Goal: Task Accomplishment & Management: Complete application form

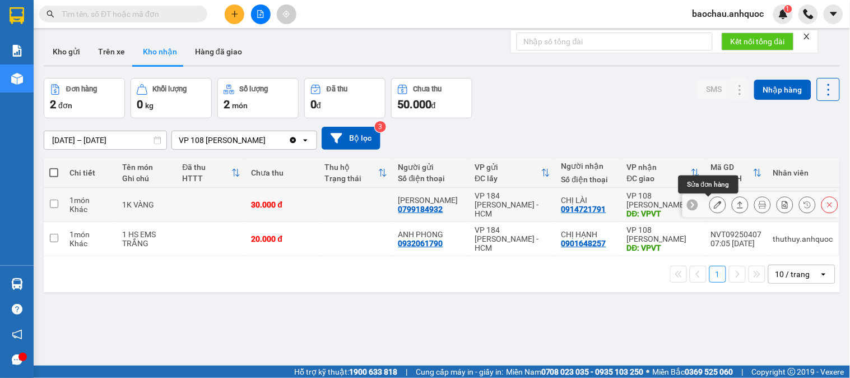
click at [710, 206] on button at bounding box center [718, 205] width 16 height 20
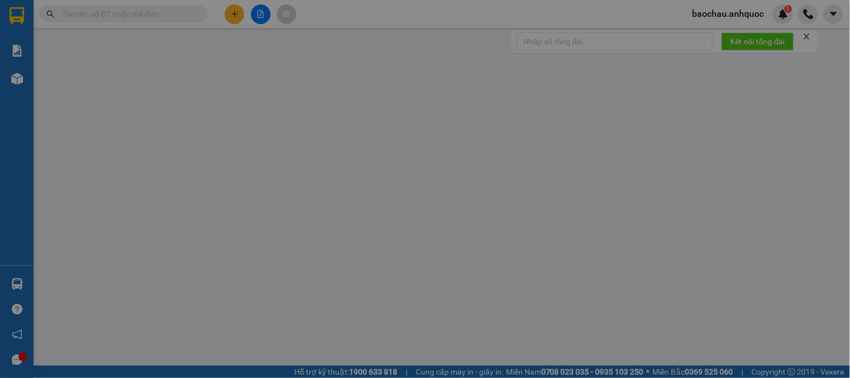
type input "0799184932"
type input "[PERSON_NAME]"
type input "0914721791"
type input "CHỊ LÀI"
type input "VPVT"
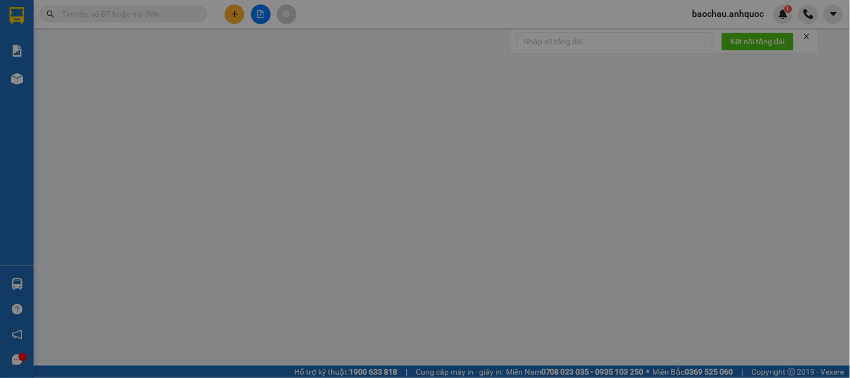
type input "30.000"
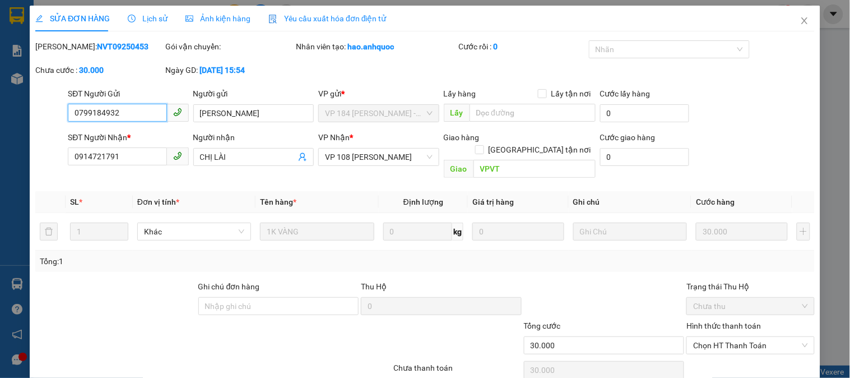
scroll to position [39, 0]
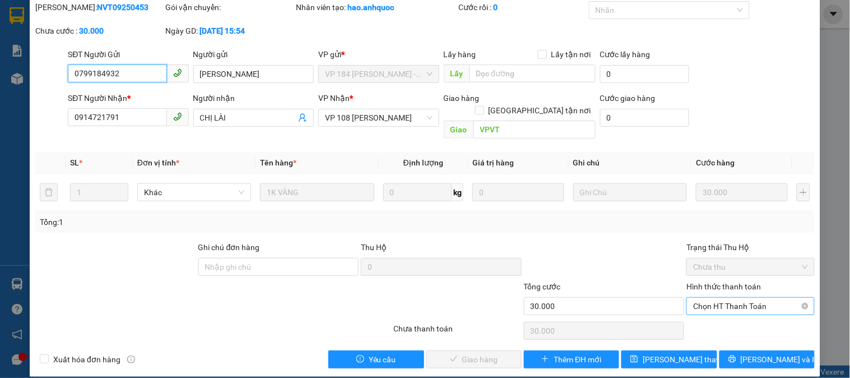
click at [697, 299] on span "Chọn HT Thanh Toán" at bounding box center [750, 305] width 114 height 17
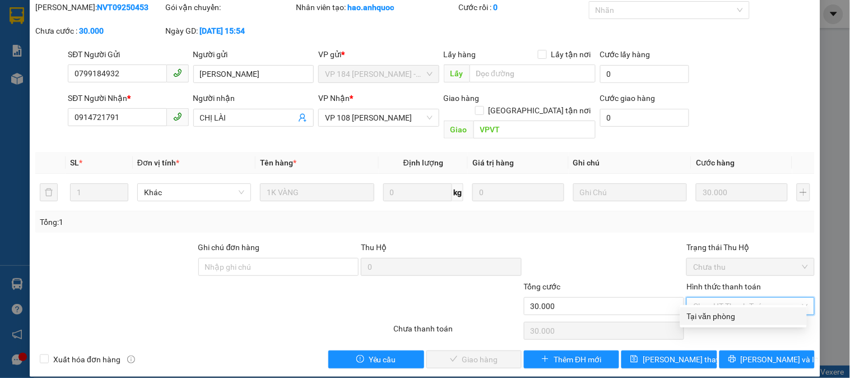
click at [702, 322] on div "Tại văn phòng" at bounding box center [743, 316] width 113 height 12
type input "0"
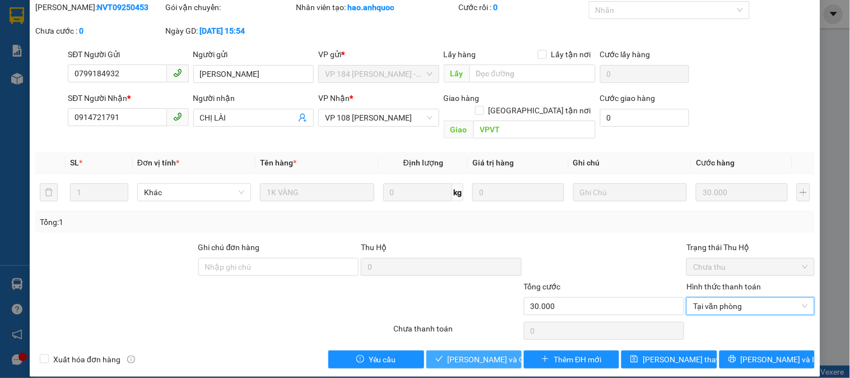
click at [463, 353] on span "[PERSON_NAME] và Giao hàng" at bounding box center [502, 359] width 108 height 12
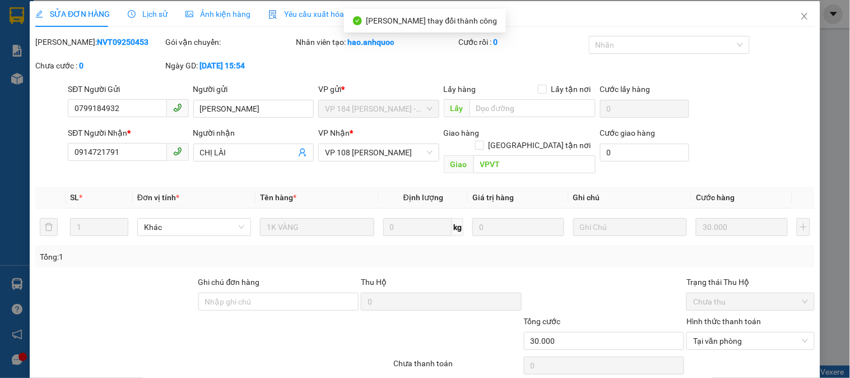
scroll to position [0, 0]
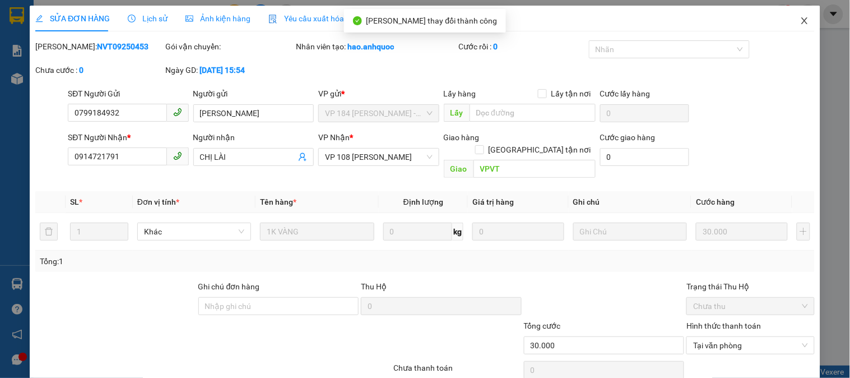
click at [791, 31] on span "Close" at bounding box center [804, 21] width 31 height 31
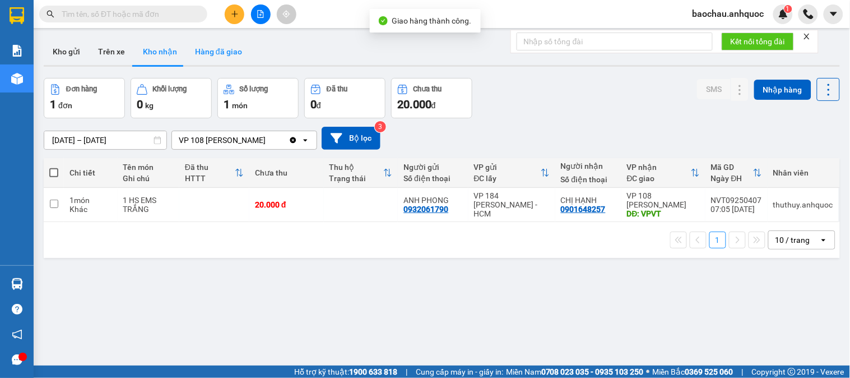
click at [226, 52] on button "Hàng đã giao" at bounding box center [218, 51] width 65 height 27
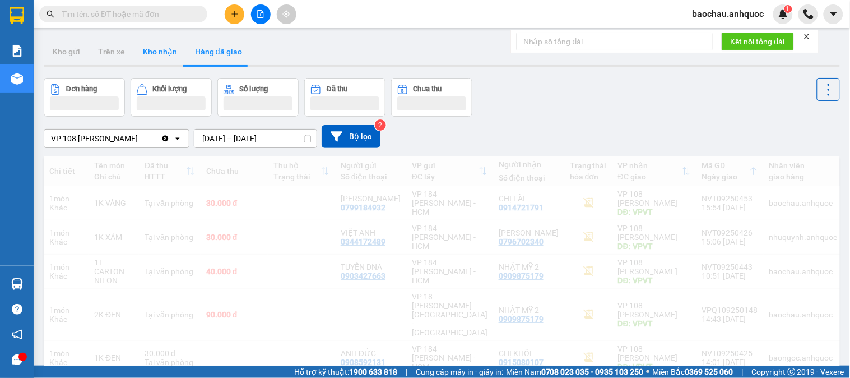
click at [160, 54] on button "Kho nhận" at bounding box center [160, 51] width 52 height 27
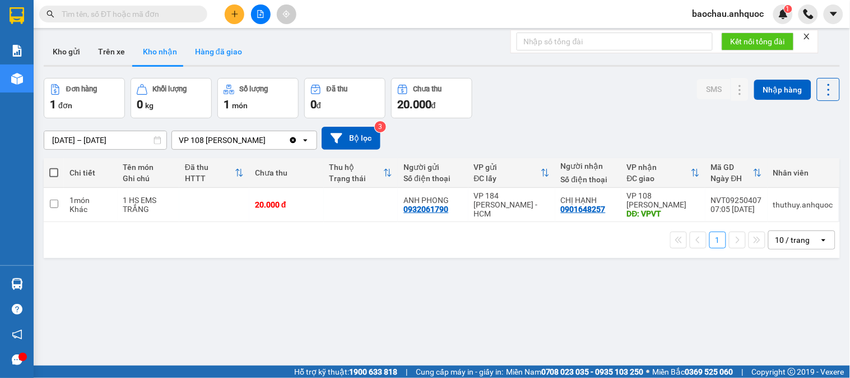
click at [226, 46] on button "Hàng đã giao" at bounding box center [218, 51] width 65 height 27
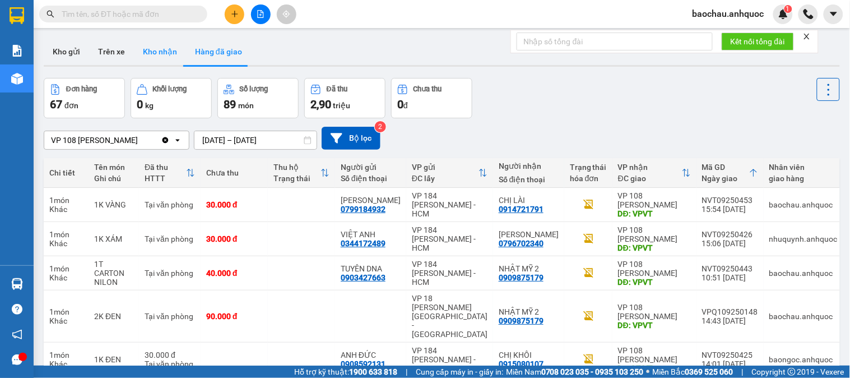
click at [166, 50] on button "Kho nhận" at bounding box center [160, 51] width 52 height 27
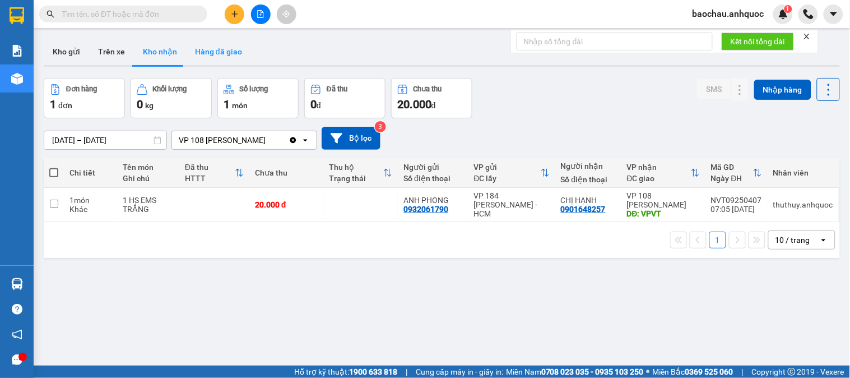
click at [226, 60] on button "Hàng đã giao" at bounding box center [218, 51] width 65 height 27
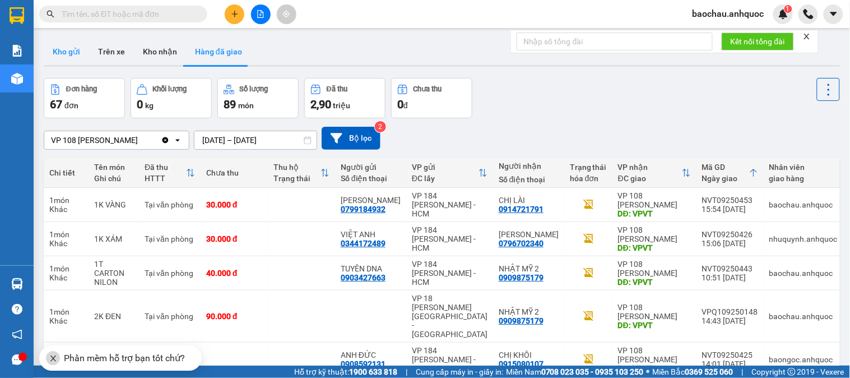
click at [84, 43] on button "Kho gửi" at bounding box center [66, 51] width 45 height 27
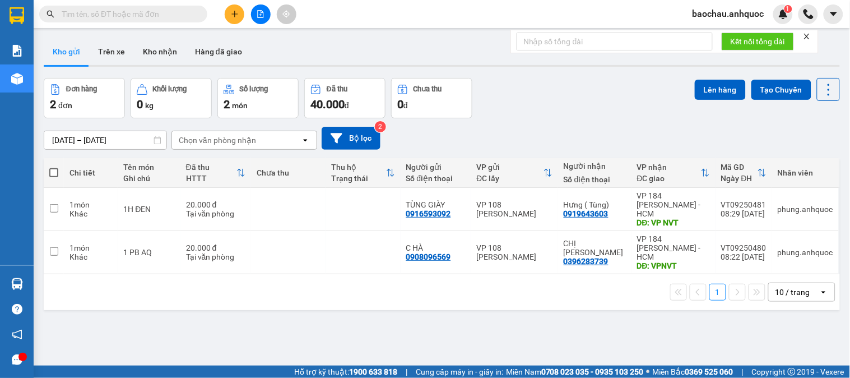
drag, startPoint x: 102, startPoint y: 71, endPoint x: 104, endPoint y: 58, distance: 13.1
click at [101, 71] on div "ver 1.8.143 Kho gửi Trên xe Kho nhận Hàng đã giao Đơn hàng 2 đơn Khối lượng 0 k…" at bounding box center [441, 223] width 805 height 378
click at [104, 57] on button "Trên xe" at bounding box center [111, 51] width 45 height 27
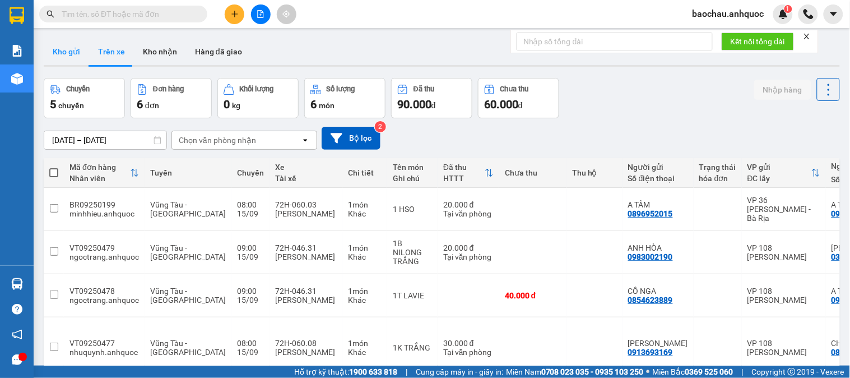
click at [69, 57] on button "Kho gửi" at bounding box center [66, 51] width 45 height 27
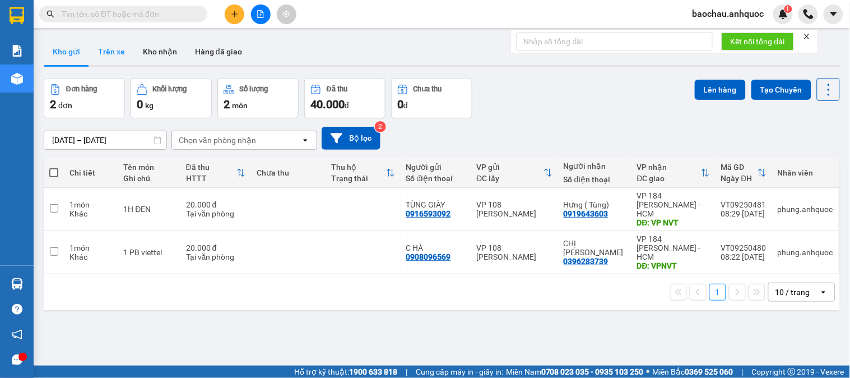
click at [99, 49] on button "Trên xe" at bounding box center [111, 51] width 45 height 27
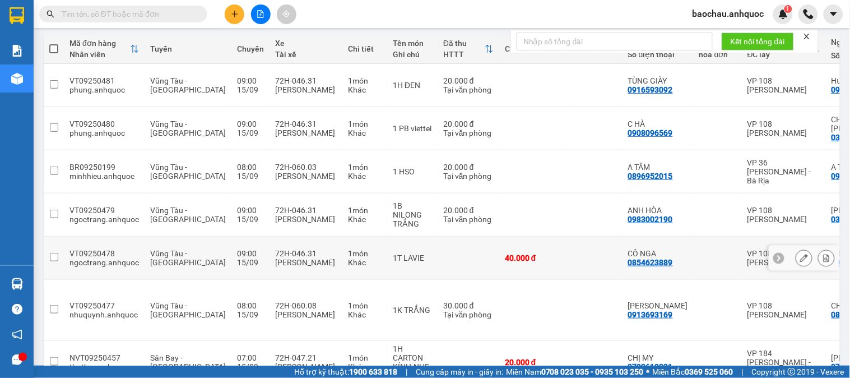
scroll to position [124, 0]
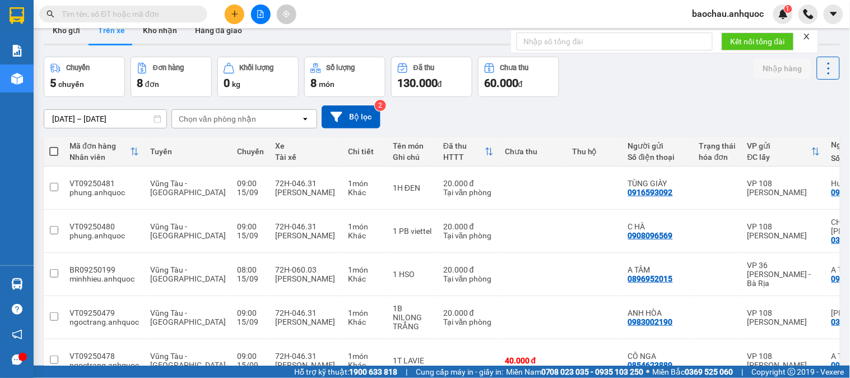
scroll to position [0, 0]
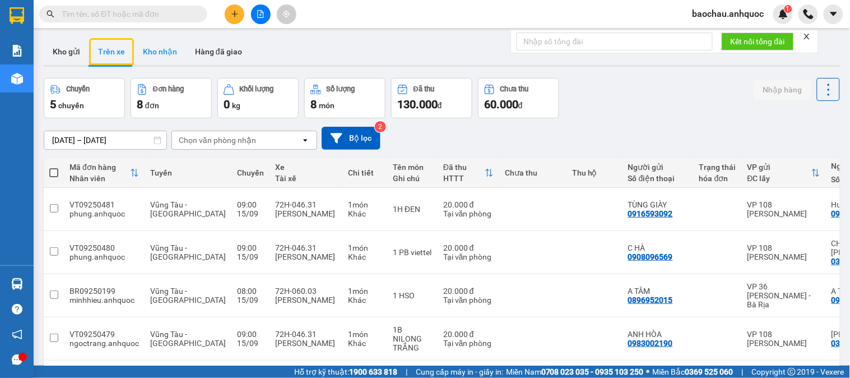
click at [164, 51] on button "Kho nhận" at bounding box center [160, 51] width 52 height 27
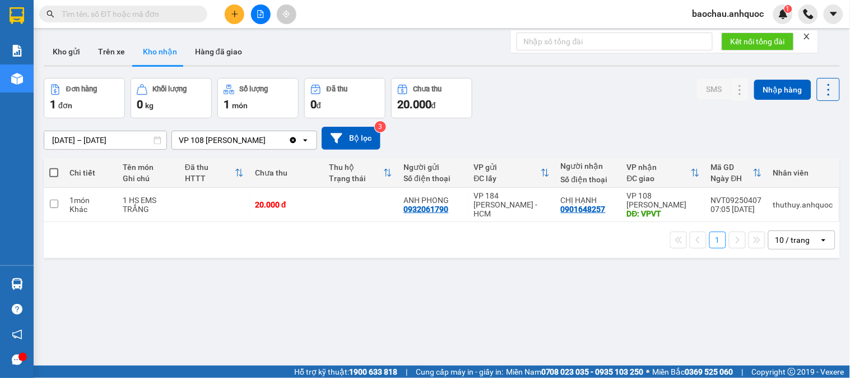
click at [117, 132] on input "[DATE] – [DATE]" at bounding box center [105, 140] width 122 height 18
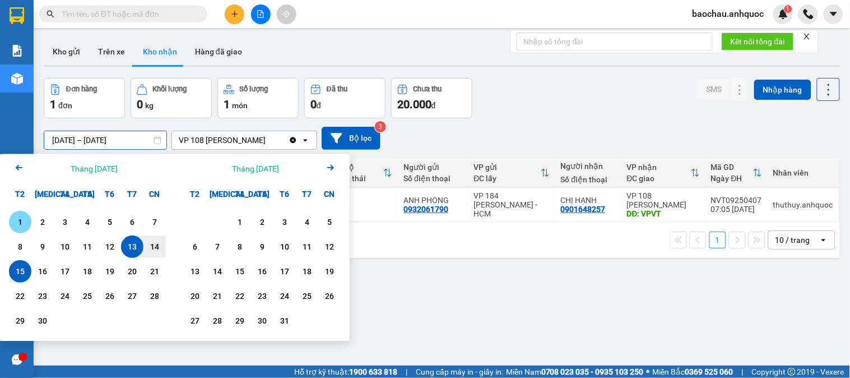
drag, startPoint x: 21, startPoint y: 220, endPoint x: 18, endPoint y: 211, distance: 8.9
click at [20, 214] on div "1" at bounding box center [20, 222] width 22 height 22
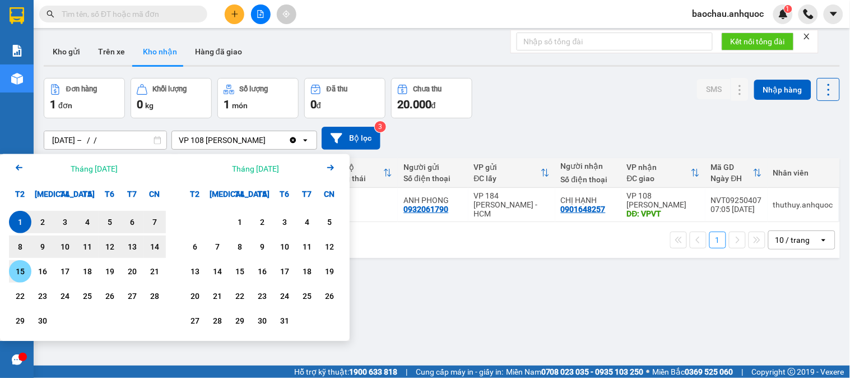
click at [24, 271] on div "15" at bounding box center [20, 270] width 16 height 13
type input "[DATE] – [DATE]"
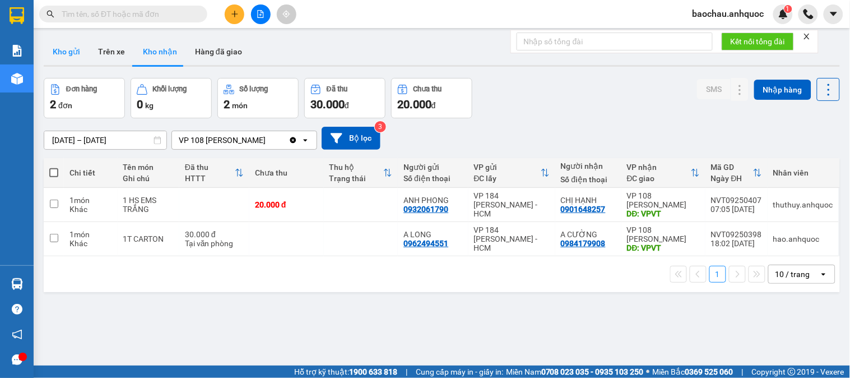
click at [60, 52] on button "Kho gửi" at bounding box center [66, 51] width 45 height 27
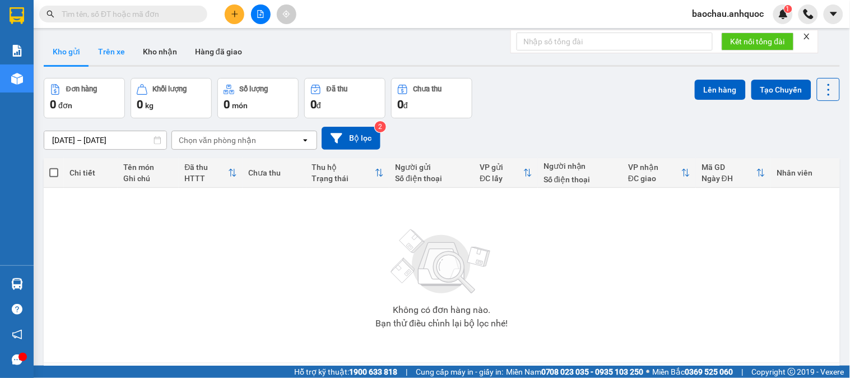
click at [123, 62] on button "Trên xe" at bounding box center [111, 51] width 45 height 27
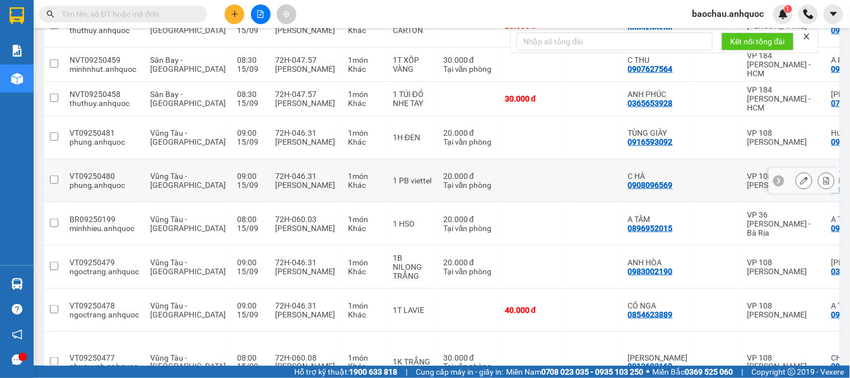
scroll to position [187, 0]
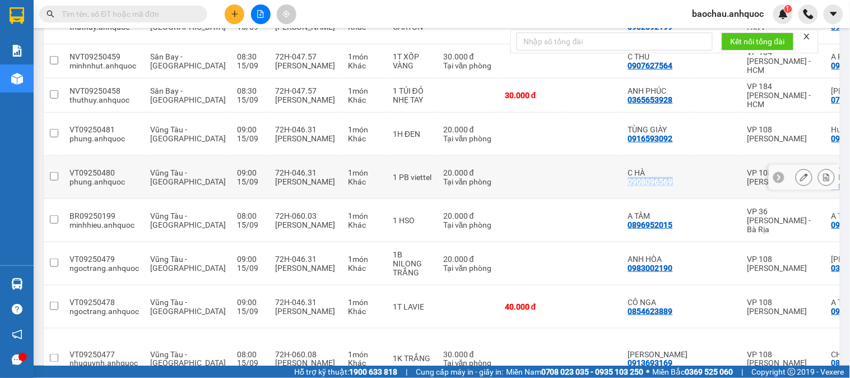
drag, startPoint x: 637, startPoint y: 160, endPoint x: 594, endPoint y: 160, distance: 42.6
click at [622, 160] on td "C HÀ 0908096569" at bounding box center [657, 177] width 71 height 43
checkbox input "true"
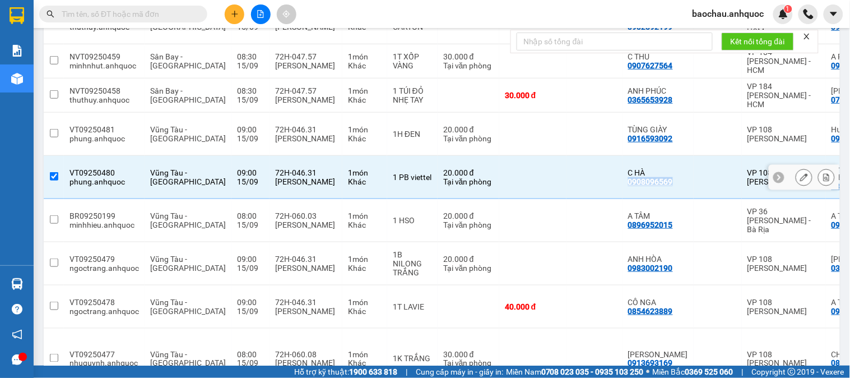
copy div "0908096569"
click at [231, 15] on icon "plus" at bounding box center [235, 14] width 8 height 8
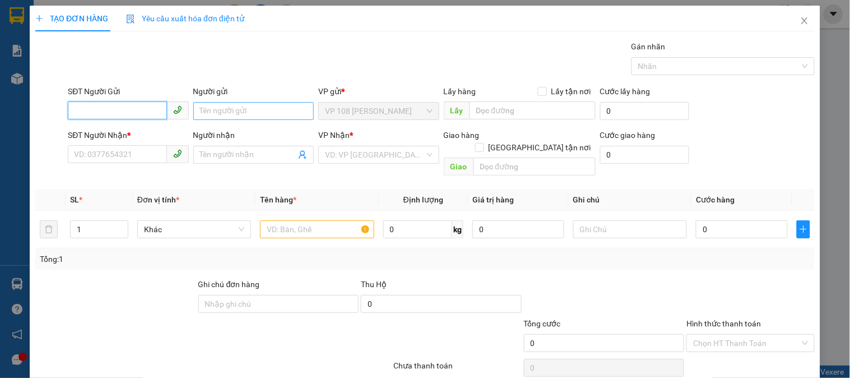
paste input "0908096569"
type input "0908096569"
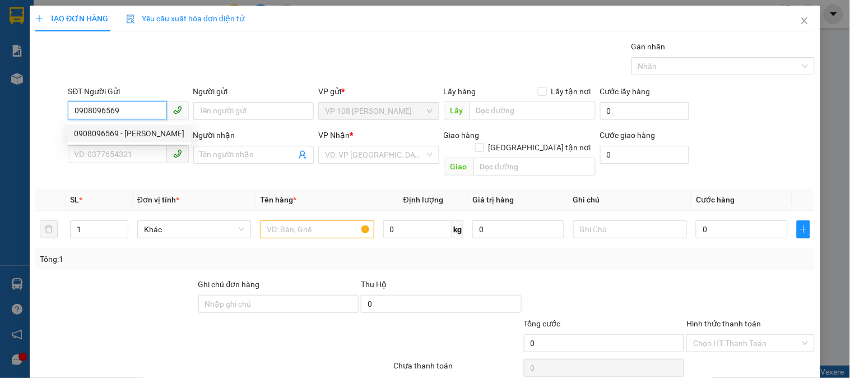
click at [151, 128] on div "0908096569 - [PERSON_NAME]" at bounding box center [129, 133] width 110 height 12
type input "C HÀ"
type input "0396283739"
type input "CHỊ [PERSON_NAME]"
type input "VPNVT"
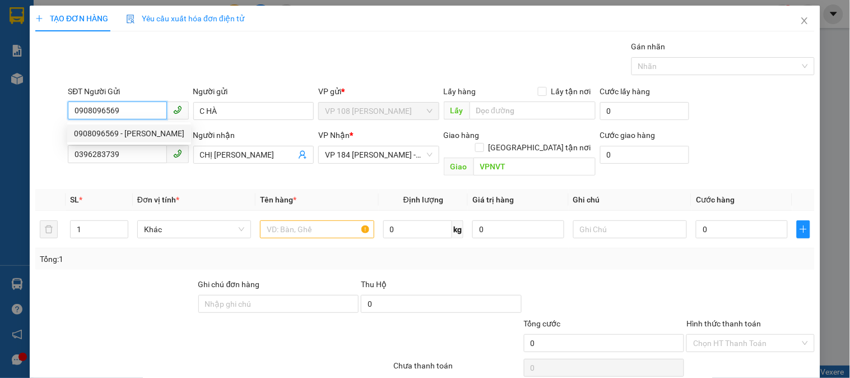
type input "20.000"
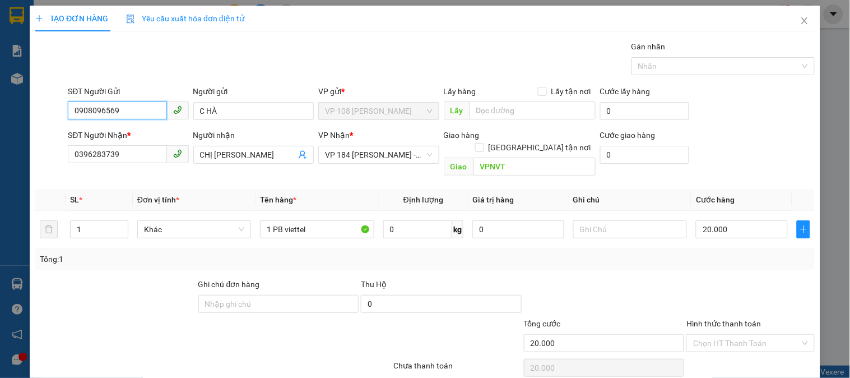
scroll to position [36, 0]
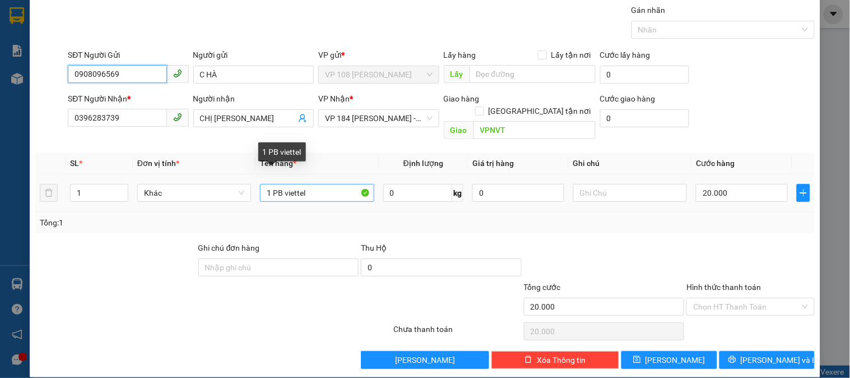
type input "0908096569"
drag, startPoint x: 311, startPoint y: 181, endPoint x: 252, endPoint y: 193, distance: 59.9
click at [252, 193] on tr "1 Khác 1 PB viettel 0 kg 0 20.000" at bounding box center [424, 193] width 779 height 38
type input "1T XỐP VÀNG"
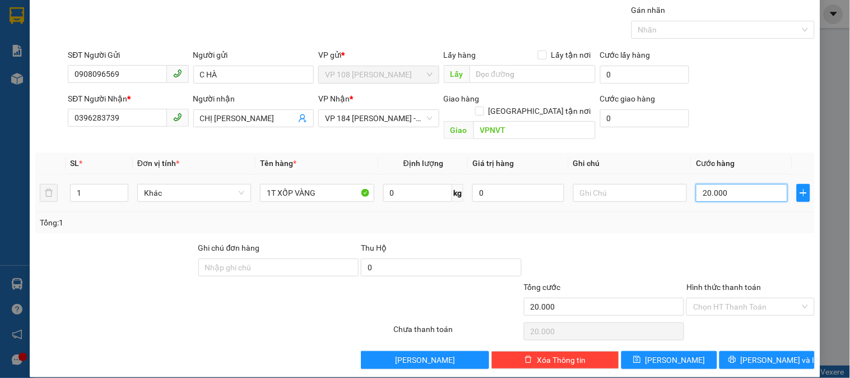
click at [713, 187] on input "20.000" at bounding box center [742, 193] width 92 height 18
type input "3"
type input "30"
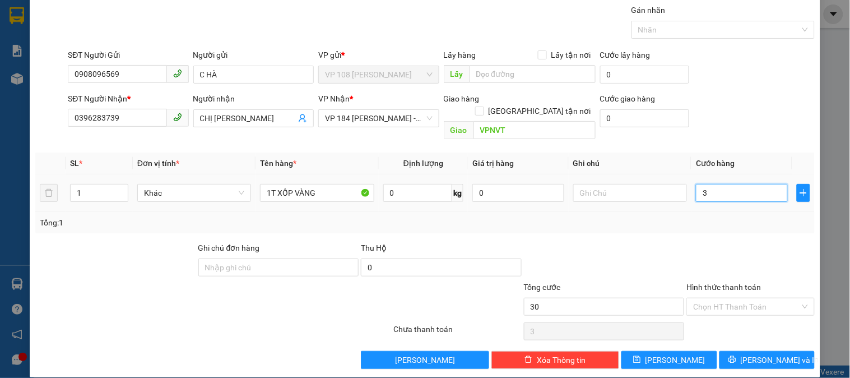
type input "30"
type input "300"
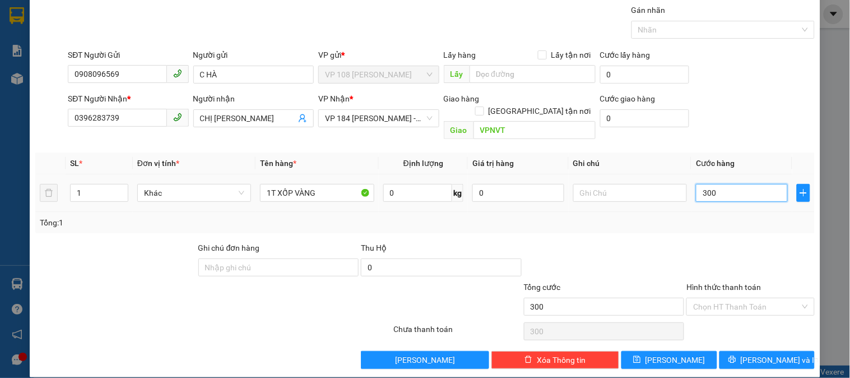
type input "3.000"
type input "30.000"
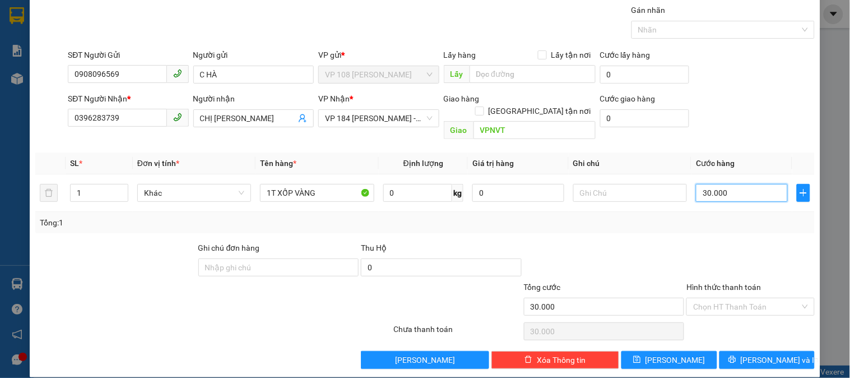
type input "30.000"
click at [664, 281] on div "Tổng cước" at bounding box center [604, 289] width 161 height 17
drag, startPoint x: 709, startPoint y: 293, endPoint x: 710, endPoint y: 301, distance: 8.5
click at [710, 298] on input "Hình thức thanh toán" at bounding box center [746, 306] width 106 height 17
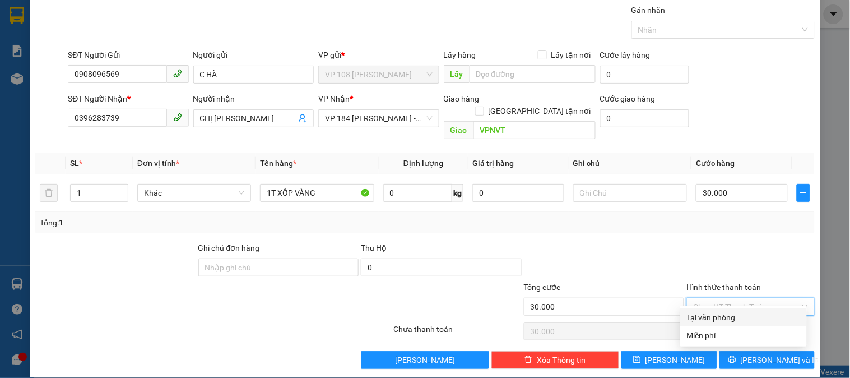
click at [712, 316] on div "Tại văn phòng" at bounding box center [743, 317] width 113 height 12
type input "0"
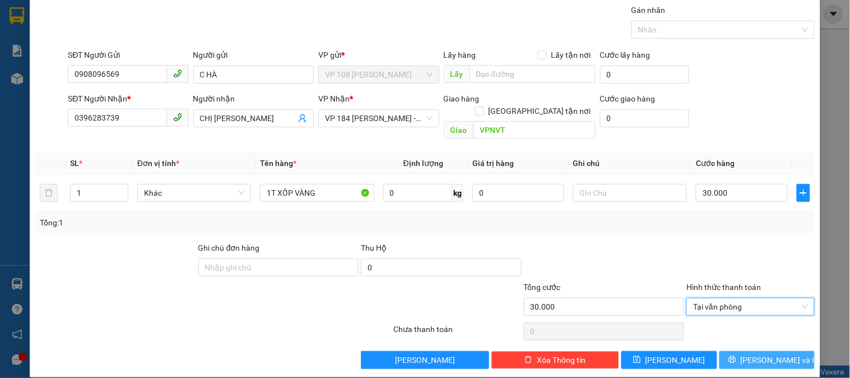
click at [735, 356] on icon "printer" at bounding box center [731, 359] width 7 height 7
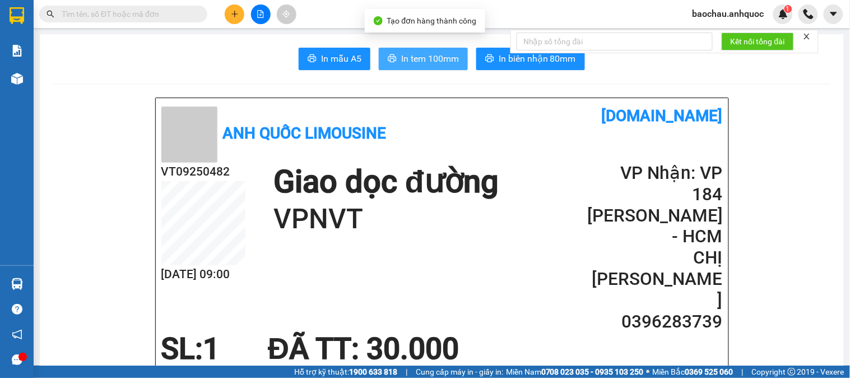
click at [410, 49] on button "In tem 100mm" at bounding box center [423, 59] width 89 height 22
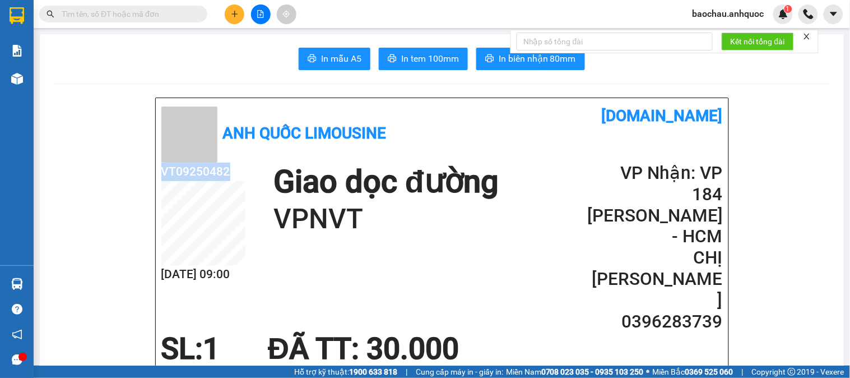
drag, startPoint x: 230, startPoint y: 171, endPoint x: 154, endPoint y: 176, distance: 76.3
click at [156, 176] on div "Anh Quốc Limousine [DOMAIN_NAME] VT09250482 [DATE] 09:00 Giao dọc đường VPNVT V…" at bounding box center [442, 296] width 572 height 396
copy h2 "VT09250482"
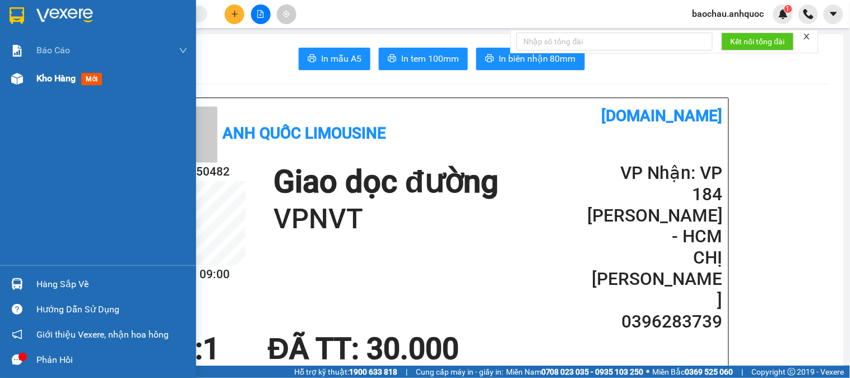
click at [31, 77] on div "Kho hàng mới" at bounding box center [98, 78] width 196 height 28
click at [87, 80] on span "mới" at bounding box center [91, 79] width 20 height 12
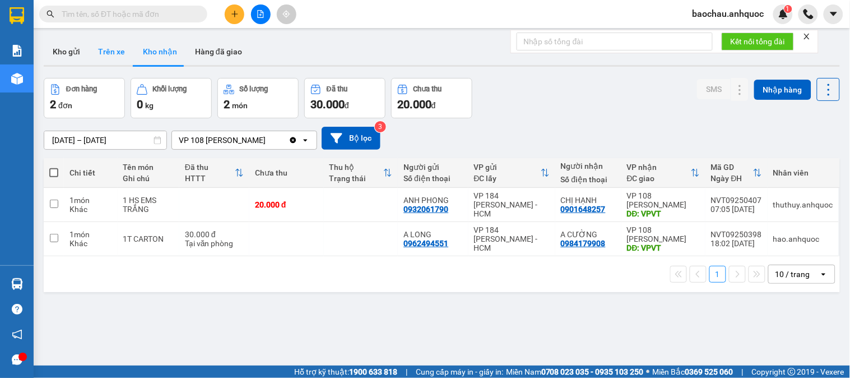
click at [104, 52] on button "Trên xe" at bounding box center [111, 51] width 45 height 27
type input "[DATE] – [DATE]"
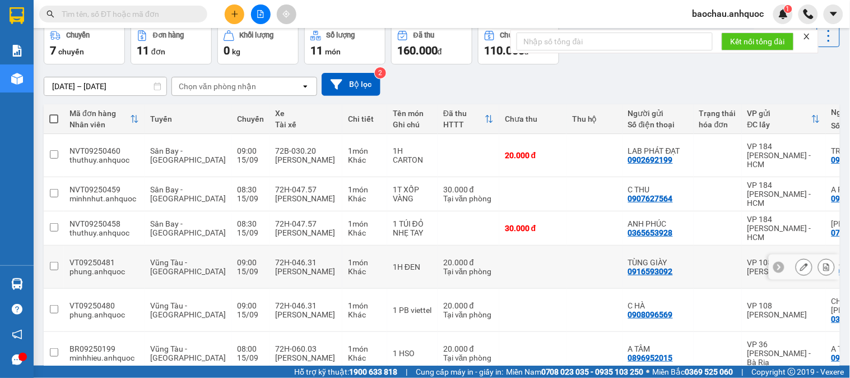
scroll to position [124, 0]
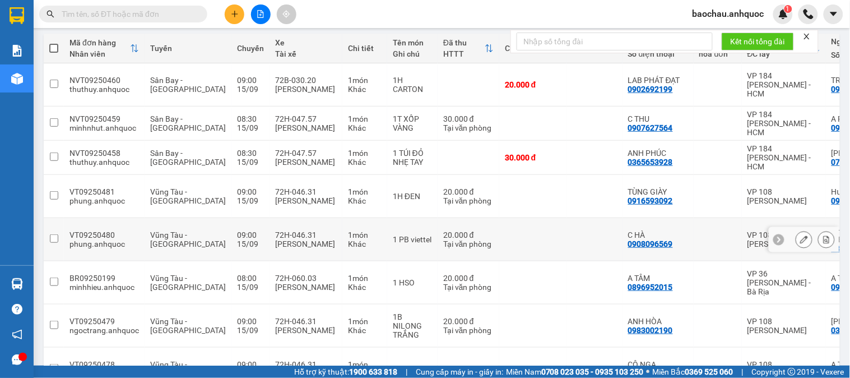
click at [800, 235] on icon at bounding box center [804, 239] width 8 height 8
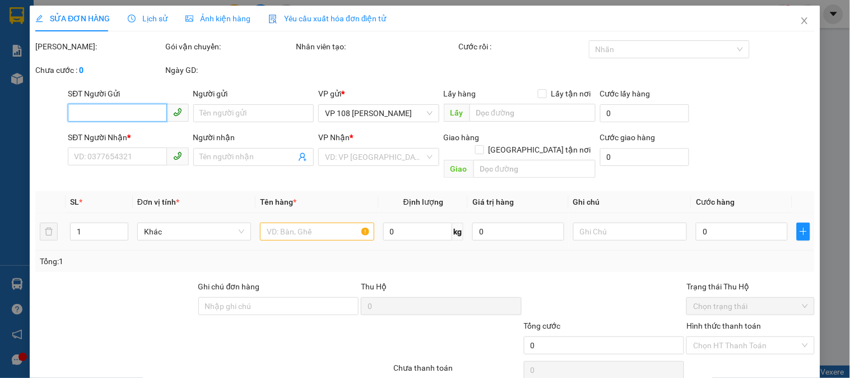
type input "0908096569"
type input "C HÀ"
type input "0396283739"
type input "CHỊ [PERSON_NAME]"
type input "VPNVT"
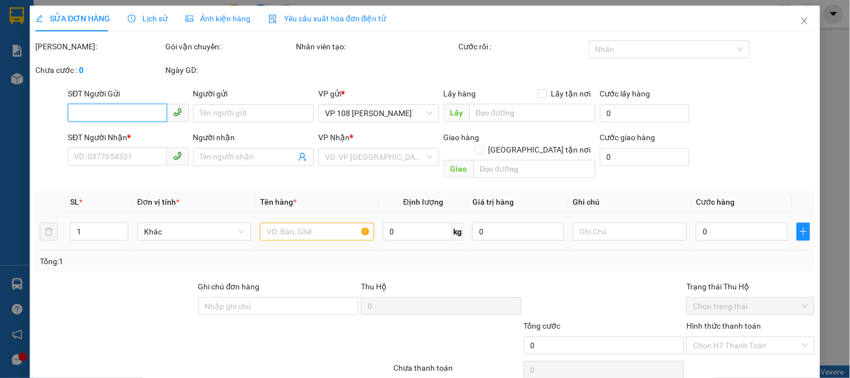
type input "20.000"
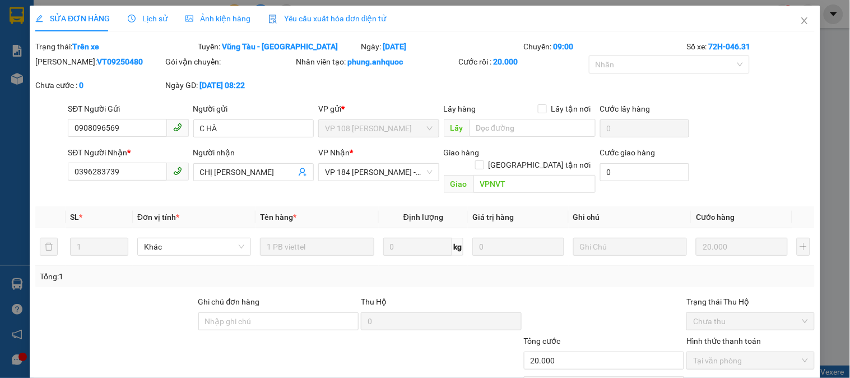
drag, startPoint x: 120, startPoint y: 54, endPoint x: 63, endPoint y: 63, distance: 57.9
click at [63, 63] on form "Total Paid Fee 20.000 Total UnPaid Fee 0 Cash Collection Total Fee Trạng thái: …" at bounding box center [424, 71] width 779 height 62
copy b "VT09250480"
click at [800, 21] on span "Close" at bounding box center [804, 21] width 31 height 31
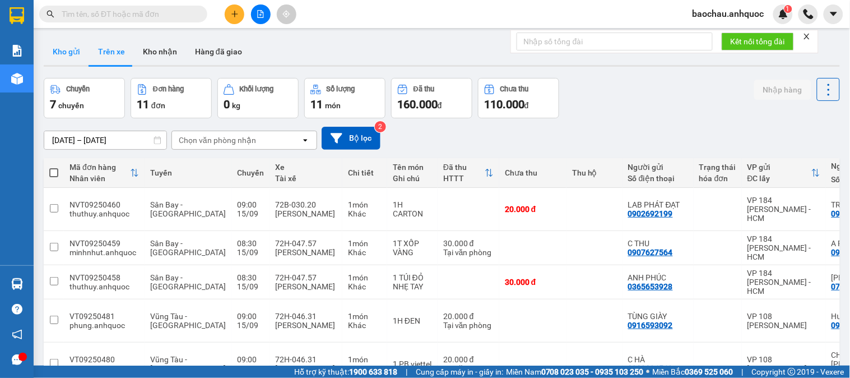
click at [76, 40] on div "ver 1.8.143 Kho gửi Trên xe Kho nhận Hàng đã giao Chuyến 7 chuyến Đơn hàng 11 đ…" at bounding box center [441, 347] width 805 height 626
click at [76, 43] on button "Kho gửi" at bounding box center [66, 51] width 45 height 27
